Goal: Check status

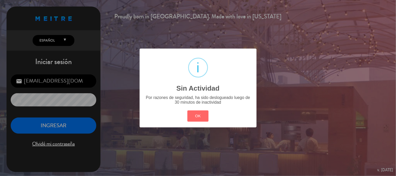
click at [200, 110] on div "OK Cancel" at bounding box center [197, 116] width 23 height 14
click at [195, 119] on button "OK" at bounding box center [197, 115] width 21 height 11
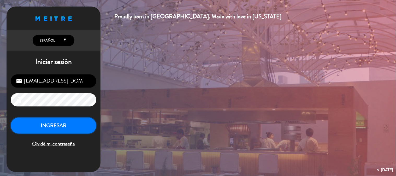
click at [45, 128] on button "INGRESAR" at bounding box center [54, 125] width 86 height 16
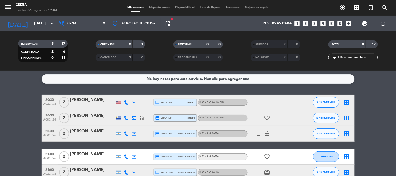
click at [259, 136] on icon "subject" at bounding box center [259, 133] width 6 height 6
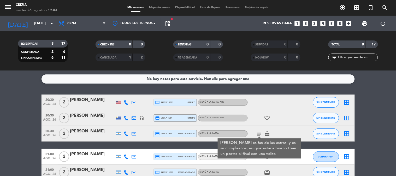
click at [372, 132] on bookings-row "20:30 [DATE] 2 [PERSON_NAME] Have credit_card amex * 5001 stripe MENÚ A LA CART…" at bounding box center [198, 164] width 396 height 140
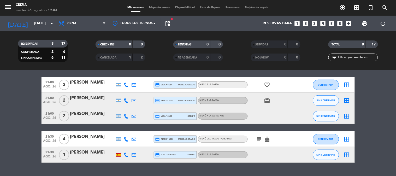
scroll to position [84, 0]
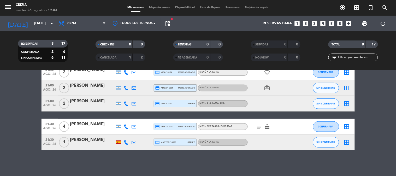
click at [372, 132] on bookings-row "20:30 [DATE] 2 [PERSON_NAME] Have credit_card amex * 5001 stripe MENÚ A LA CART…" at bounding box center [198, 80] width 396 height 140
click at [379, 127] on bookings-row "20:30 [DATE] 2 [PERSON_NAME] Have credit_card amex * 5001 stripe MENÚ A LA CART…" at bounding box center [198, 80] width 396 height 140
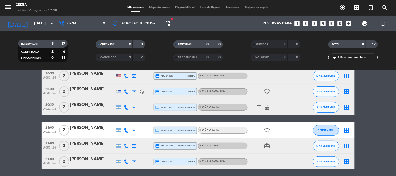
scroll to position [0, 0]
